Goal: Navigation & Orientation: Understand site structure

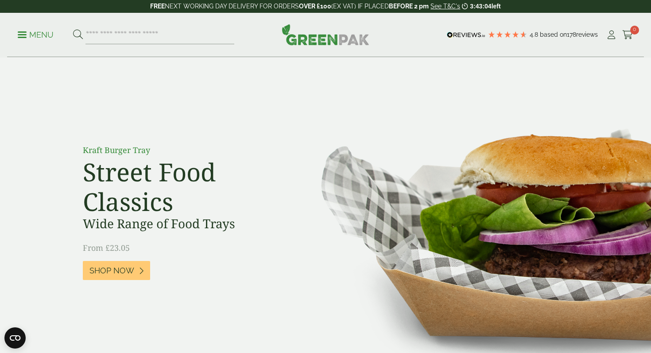
click at [25, 37] on link "Menu" at bounding box center [36, 34] width 36 height 9
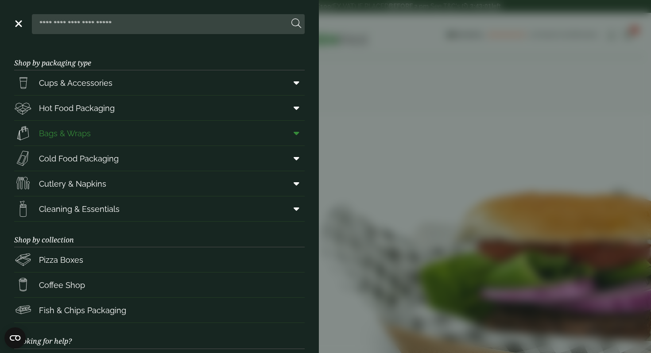
click at [96, 133] on link "Bags & Wraps" at bounding box center [159, 133] width 291 height 25
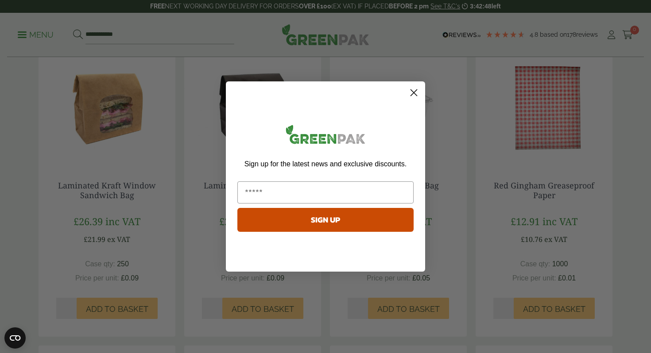
scroll to position [197, 0]
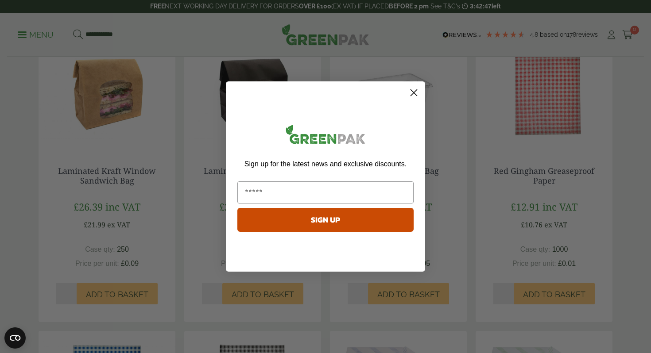
click at [413, 90] on circle "Close dialog" at bounding box center [414, 92] width 15 height 15
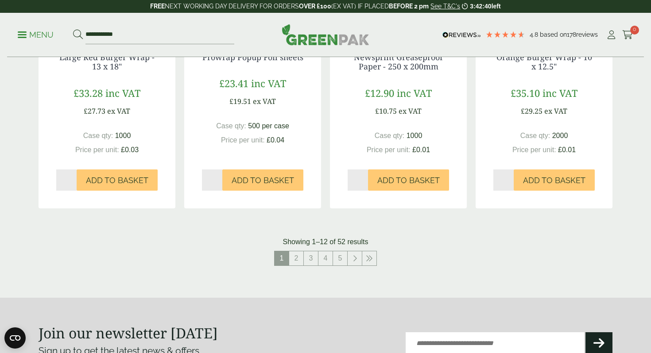
scroll to position [898, 0]
click at [355, 260] on icon at bounding box center [355, 258] width 4 height 7
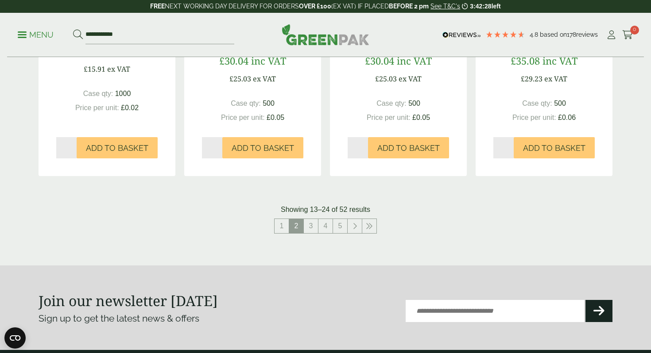
scroll to position [939, 0]
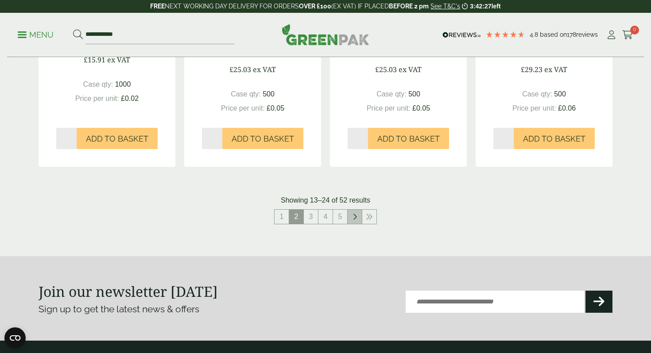
click at [356, 217] on icon at bounding box center [355, 216] width 4 height 7
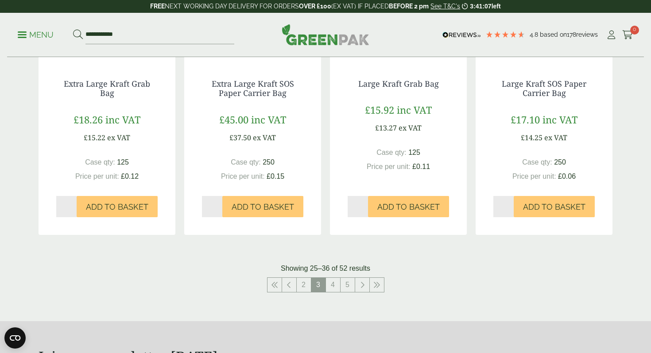
scroll to position [872, 0]
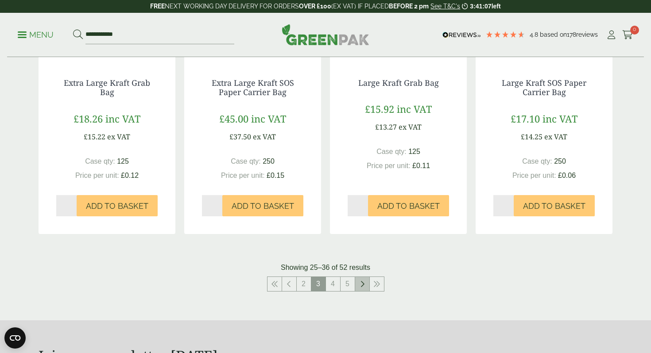
click at [363, 289] on link at bounding box center [362, 284] width 14 height 14
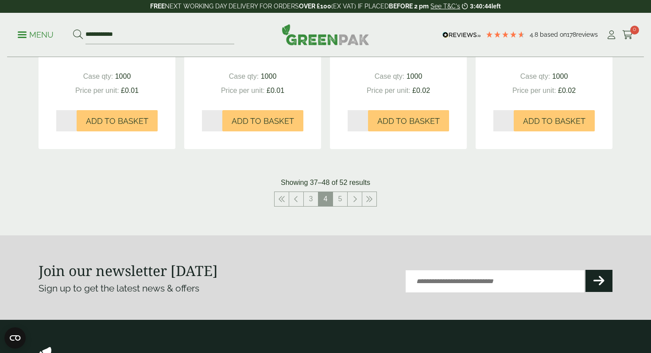
scroll to position [950, 0]
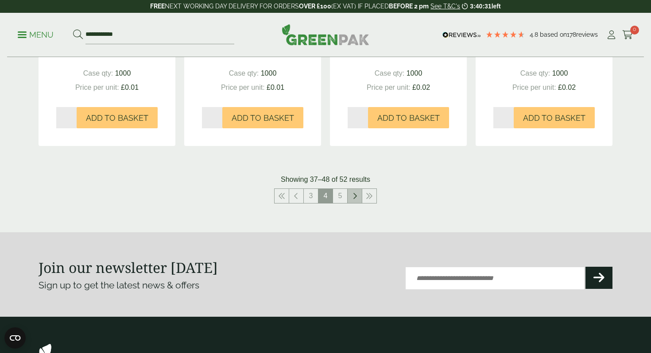
click at [356, 200] on link at bounding box center [355, 196] width 14 height 14
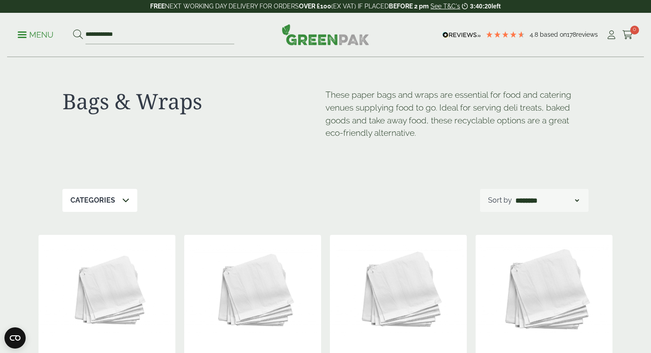
click at [32, 36] on p "Menu" at bounding box center [36, 35] width 36 height 11
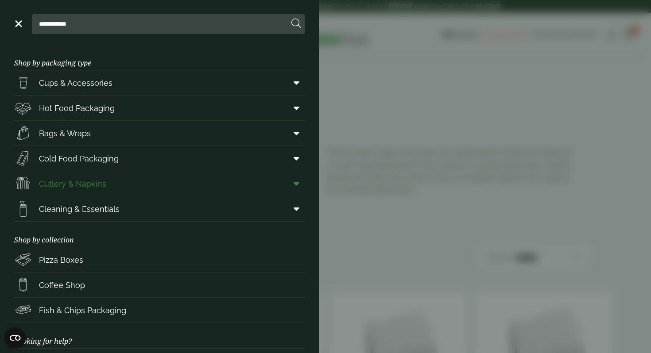
click at [111, 187] on link "Cutlery & Napkins" at bounding box center [159, 183] width 291 height 25
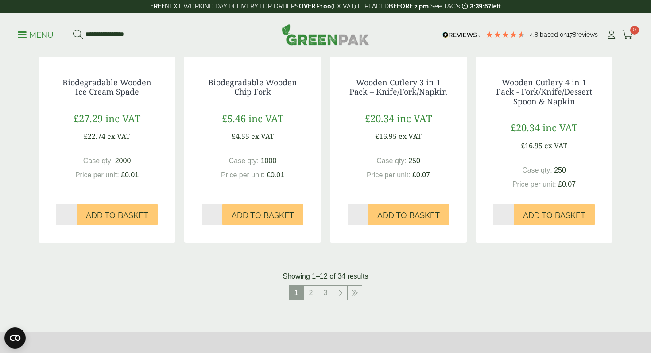
scroll to position [883, 0]
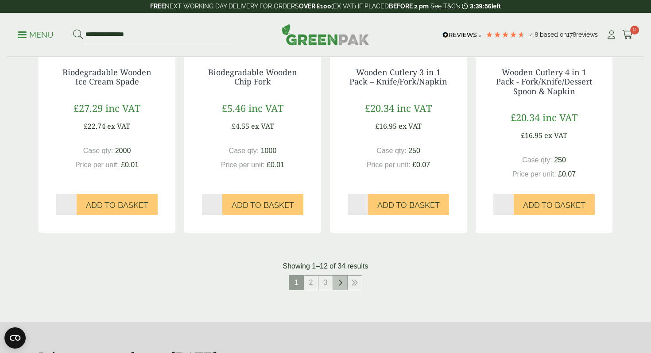
click at [335, 290] on link at bounding box center [340, 283] width 14 height 14
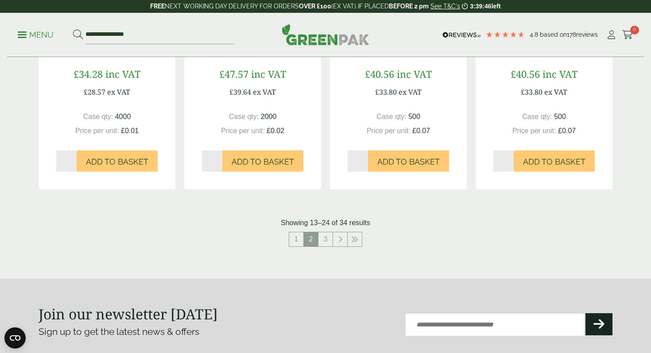
scroll to position [940, 0]
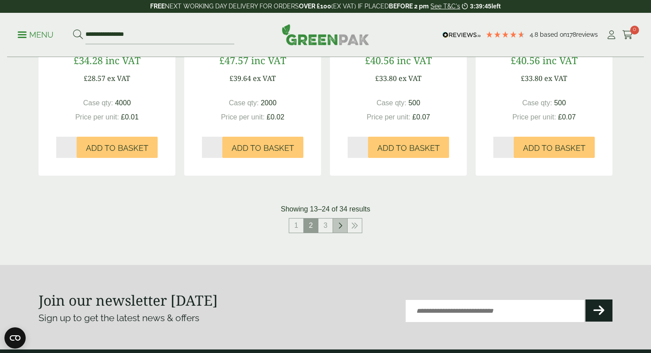
click at [342, 233] on link at bounding box center [340, 226] width 14 height 14
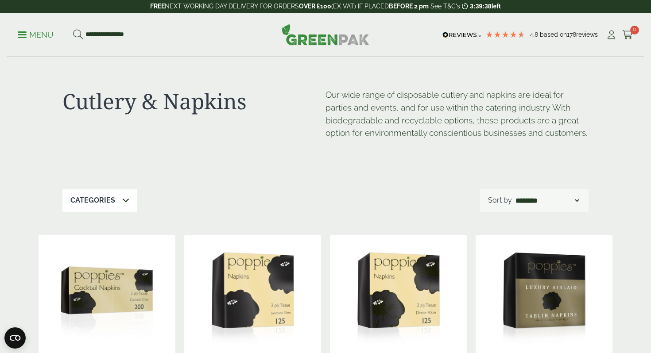
click at [19, 36] on p "Menu" at bounding box center [36, 35] width 36 height 11
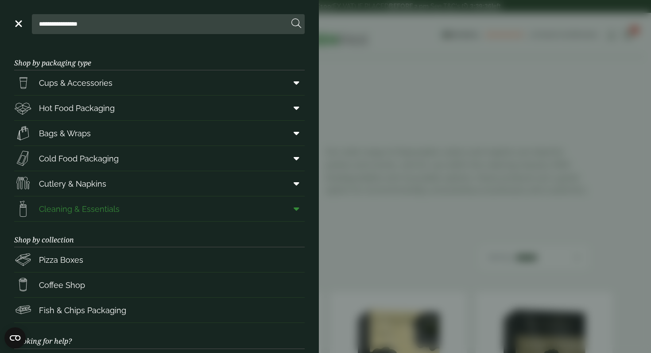
click at [54, 207] on span "Cleaning & Essentials" at bounding box center [79, 209] width 81 height 12
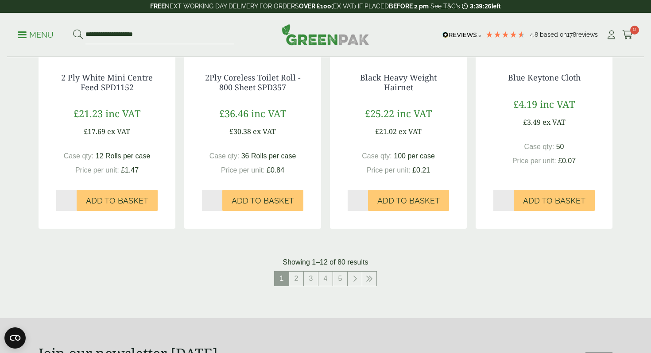
scroll to position [846, 0]
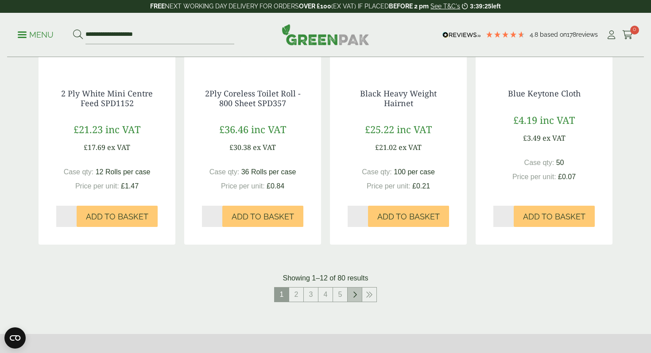
click at [355, 293] on icon at bounding box center [355, 294] width 4 height 7
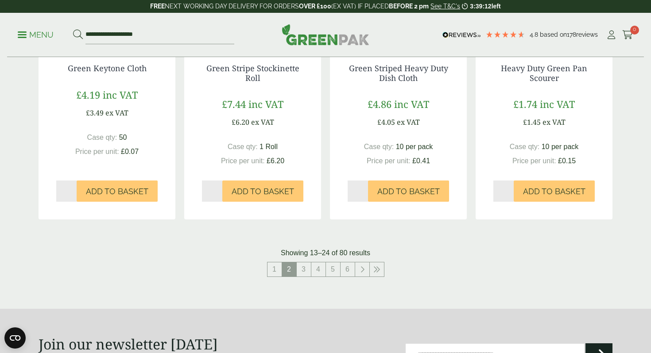
scroll to position [902, 0]
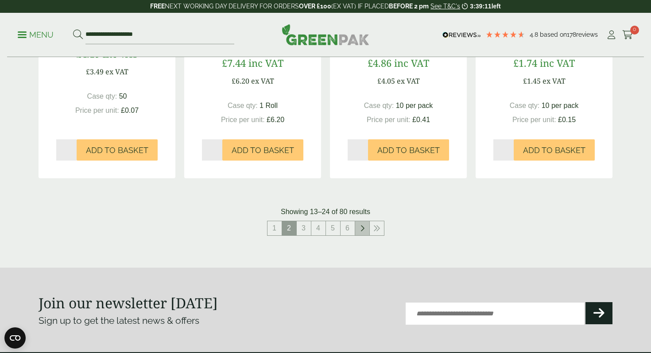
click at [362, 229] on icon at bounding box center [362, 228] width 4 height 7
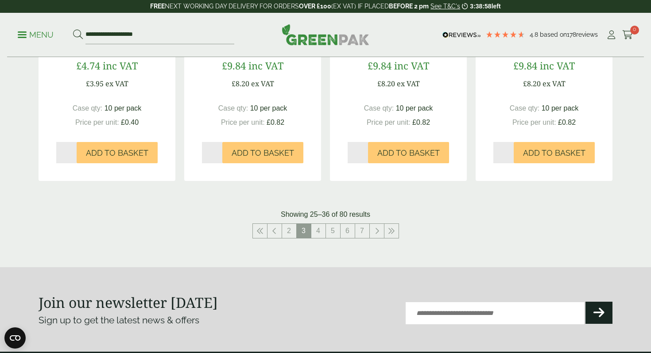
scroll to position [915, 0]
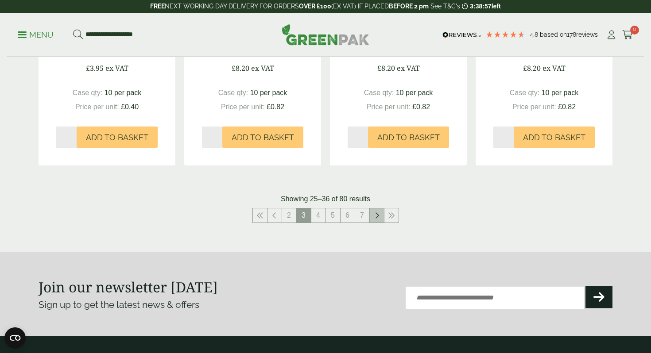
click at [379, 210] on link at bounding box center [377, 216] width 14 height 14
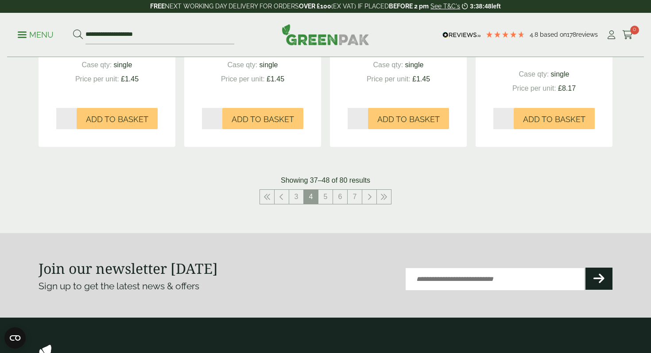
scroll to position [977, 0]
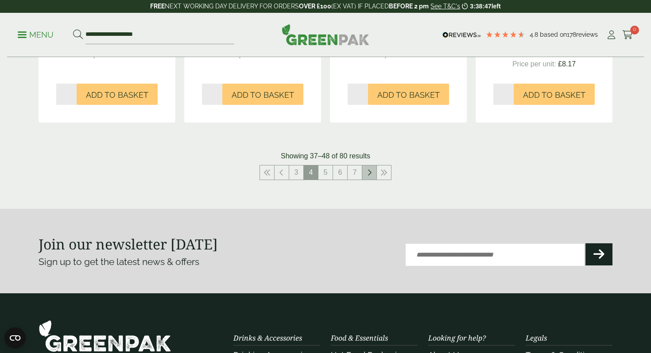
click at [370, 169] on icon at bounding box center [369, 172] width 4 height 7
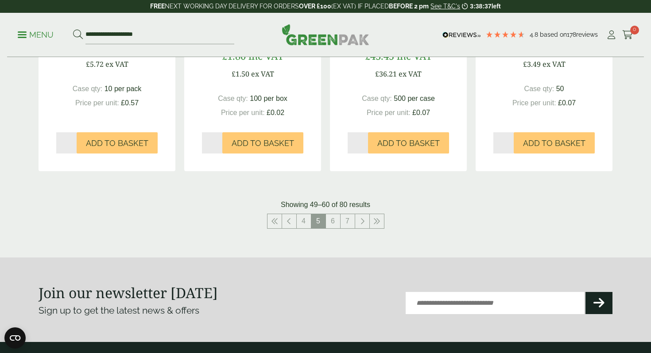
scroll to position [943, 0]
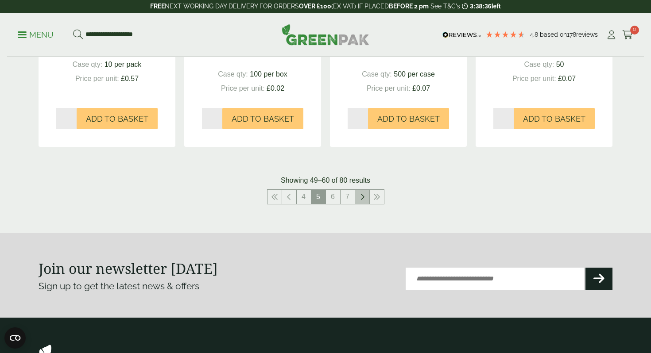
click at [362, 192] on link at bounding box center [362, 197] width 14 height 14
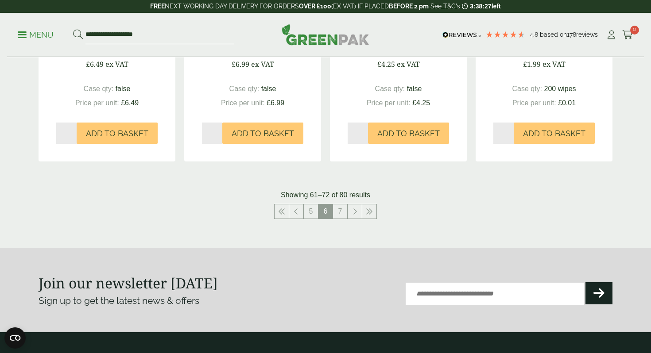
scroll to position [927, 0]
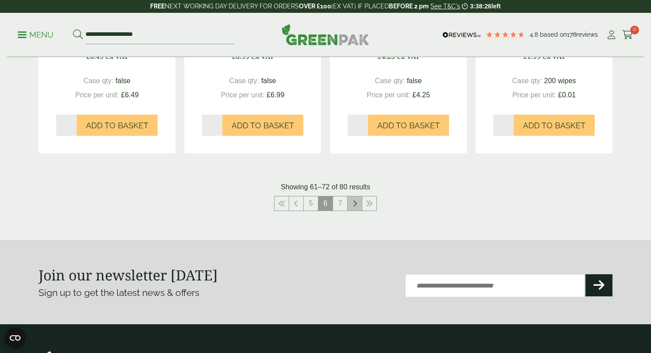
click at [351, 207] on link at bounding box center [355, 204] width 14 height 14
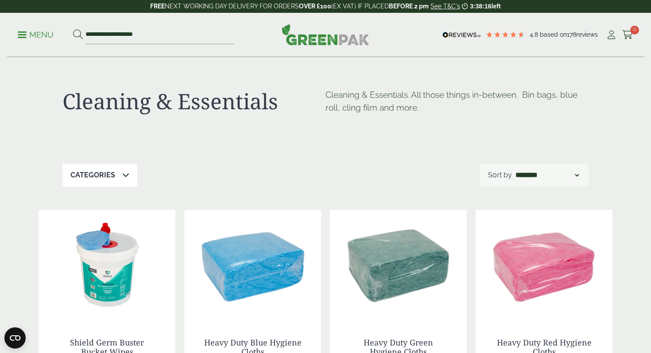
click at [24, 38] on link "Menu" at bounding box center [36, 34] width 36 height 9
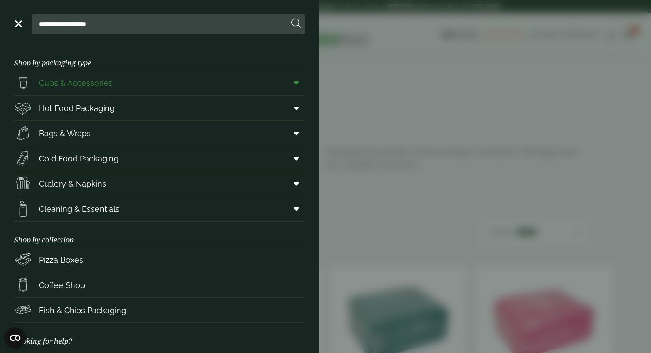
click at [296, 81] on icon at bounding box center [297, 82] width 6 height 9
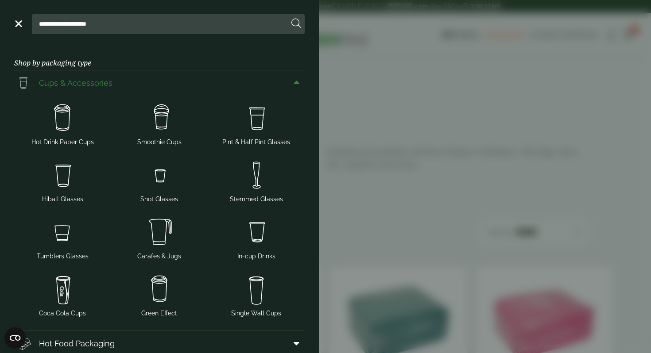
click at [297, 85] on icon at bounding box center [297, 82] width 6 height 9
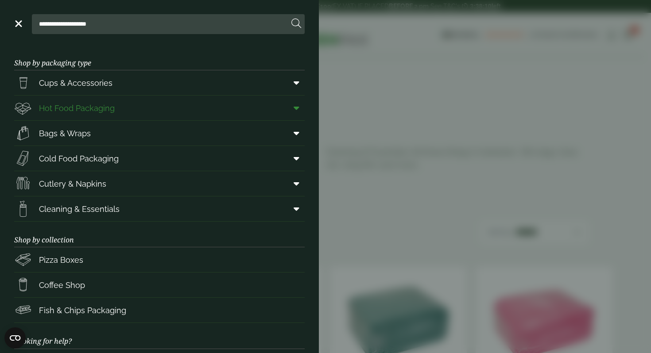
click at [291, 109] on span at bounding box center [295, 108] width 20 height 17
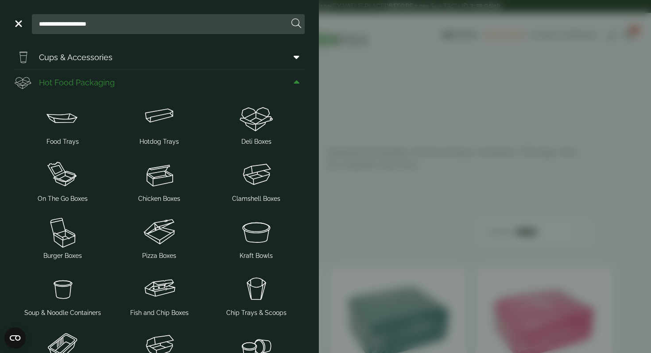
scroll to position [24, 0]
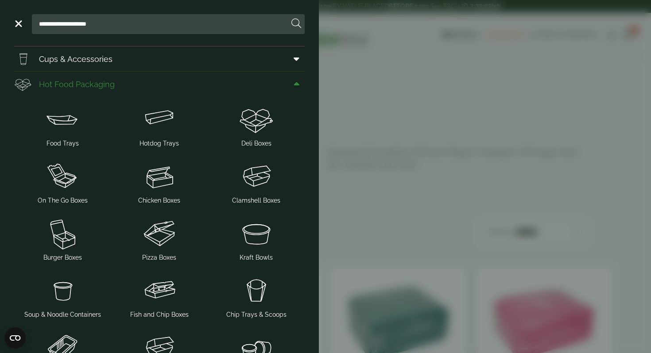
click at [299, 80] on span at bounding box center [295, 84] width 20 height 17
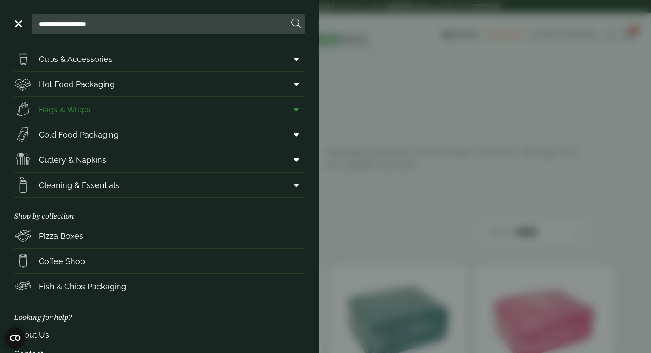
click at [300, 109] on span at bounding box center [295, 109] width 20 height 17
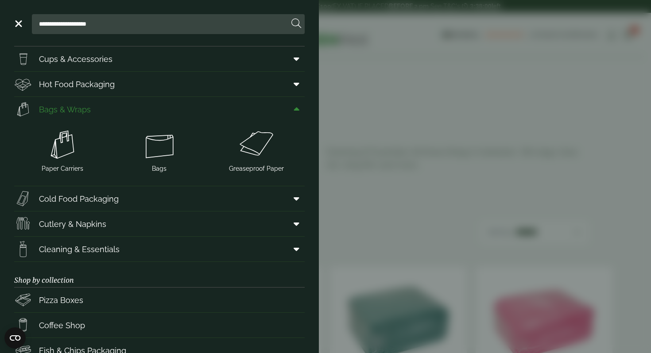
click at [300, 109] on span at bounding box center [295, 109] width 20 height 17
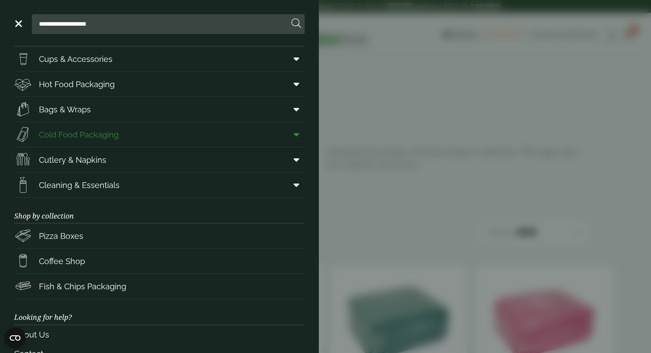
click at [298, 132] on icon at bounding box center [297, 134] width 6 height 9
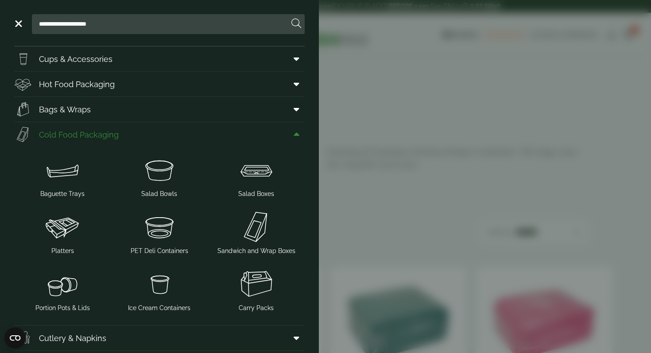
click at [295, 133] on icon at bounding box center [297, 134] width 6 height 9
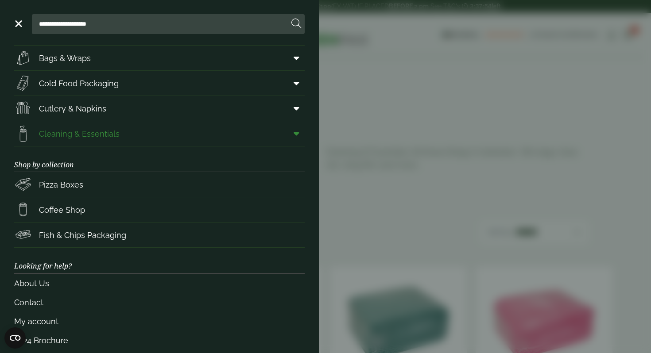
scroll to position [86, 0]
